Goal: Ask a question

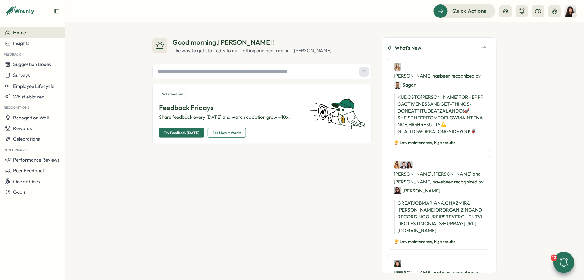
click at [562, 261] on icon at bounding box center [563, 262] width 11 height 11
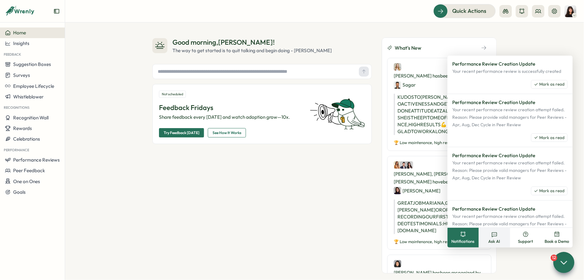
click at [502, 237] on button "Ask AI" at bounding box center [494, 238] width 31 height 20
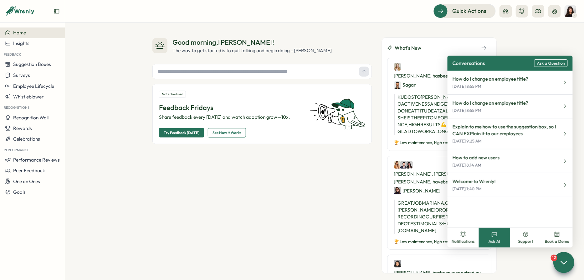
click at [544, 65] on span "Ask a Question" at bounding box center [551, 63] width 28 height 5
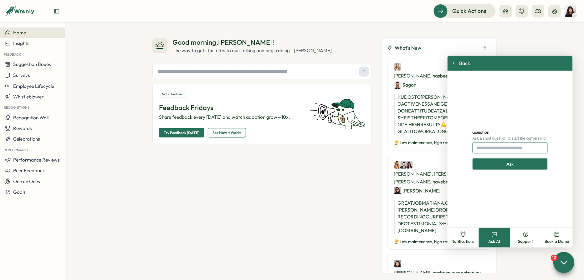
click at [490, 146] on input "Question" at bounding box center [509, 147] width 75 height 11
paste input "**********"
type input "**********"
click button "Ask" at bounding box center [510, 164] width 81 height 11
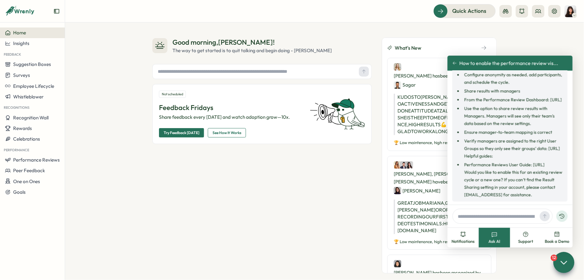
scroll to position [84, 0]
click at [41, 160] on span "Performance Reviews" at bounding box center [36, 160] width 47 height 6
click at [85, 148] on div "Reviews" at bounding box center [90, 148] width 48 height 7
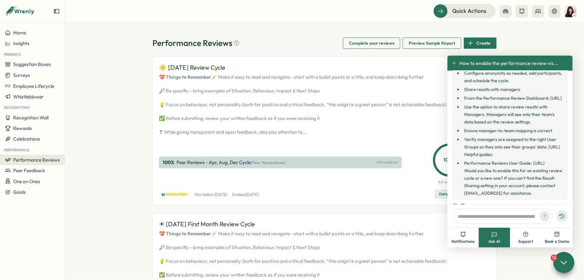
click at [567, 261] on icon at bounding box center [563, 262] width 9 height 9
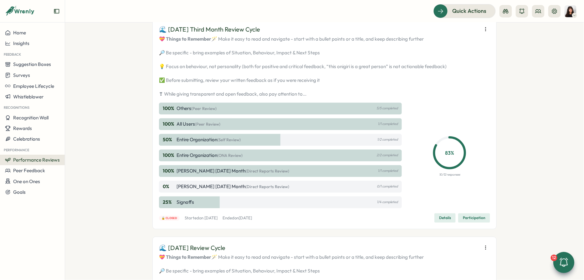
scroll to position [533, 0]
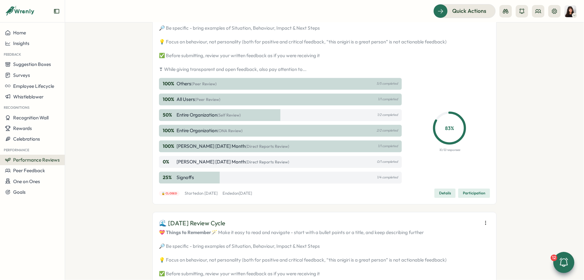
click at [486, 8] on icon "button" at bounding box center [485, 4] width 6 height 6
click at [461, 68] on span "Edit visibility of results" at bounding box center [449, 67] width 46 height 6
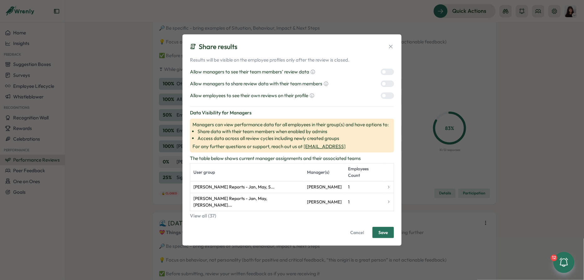
click at [501, 151] on div "Share results Results will be visible on the employee profiles only after the r…" at bounding box center [292, 140] width 584 height 280
click at [359, 227] on span "Cancel" at bounding box center [357, 232] width 14 height 11
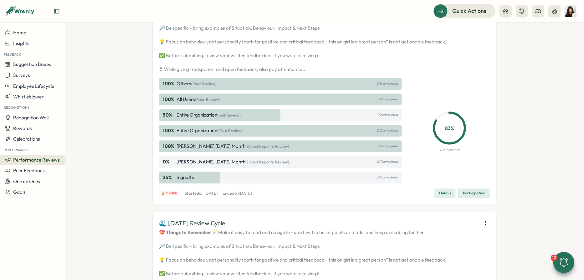
click at [482, 8] on icon "button" at bounding box center [485, 4] width 6 height 6
click at [509, 82] on div "Performance Reviews Complete your reviews Preview Sample Report Create ☀️ [DATE…" at bounding box center [324, 152] width 519 height 258
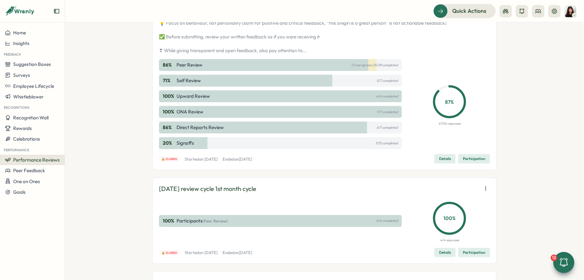
scroll to position [758, 0]
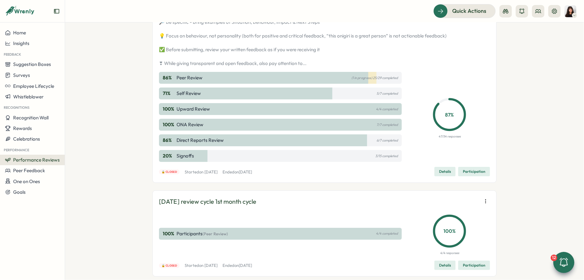
click at [460, 74] on span "Edit visibility of results" at bounding box center [449, 75] width 46 height 6
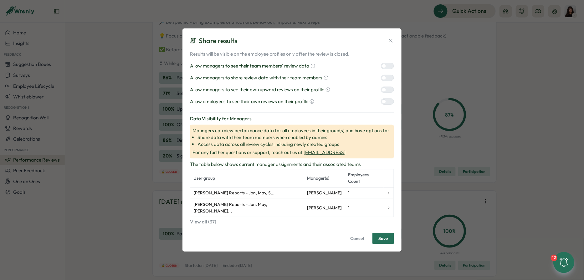
click at [390, 44] on icon at bounding box center [391, 41] width 6 height 6
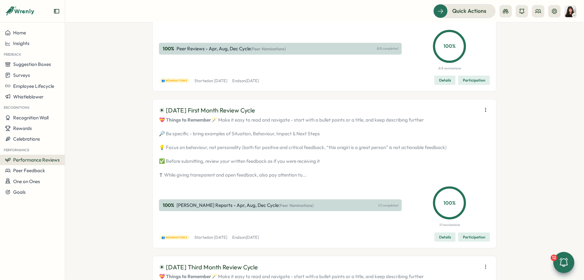
scroll to position [0, 0]
